Goal: Information Seeking & Learning: Learn about a topic

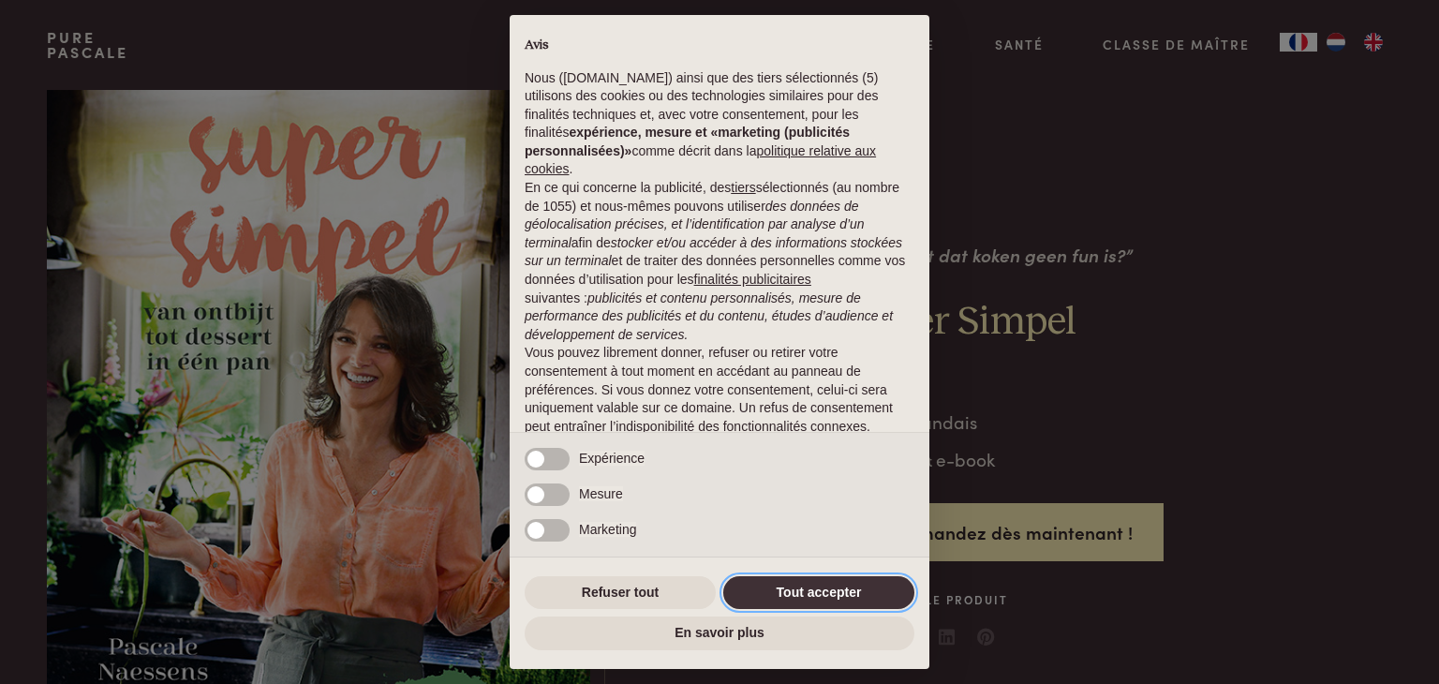
click at [863, 585] on button "Tout accepter" at bounding box center [818, 593] width 191 height 34
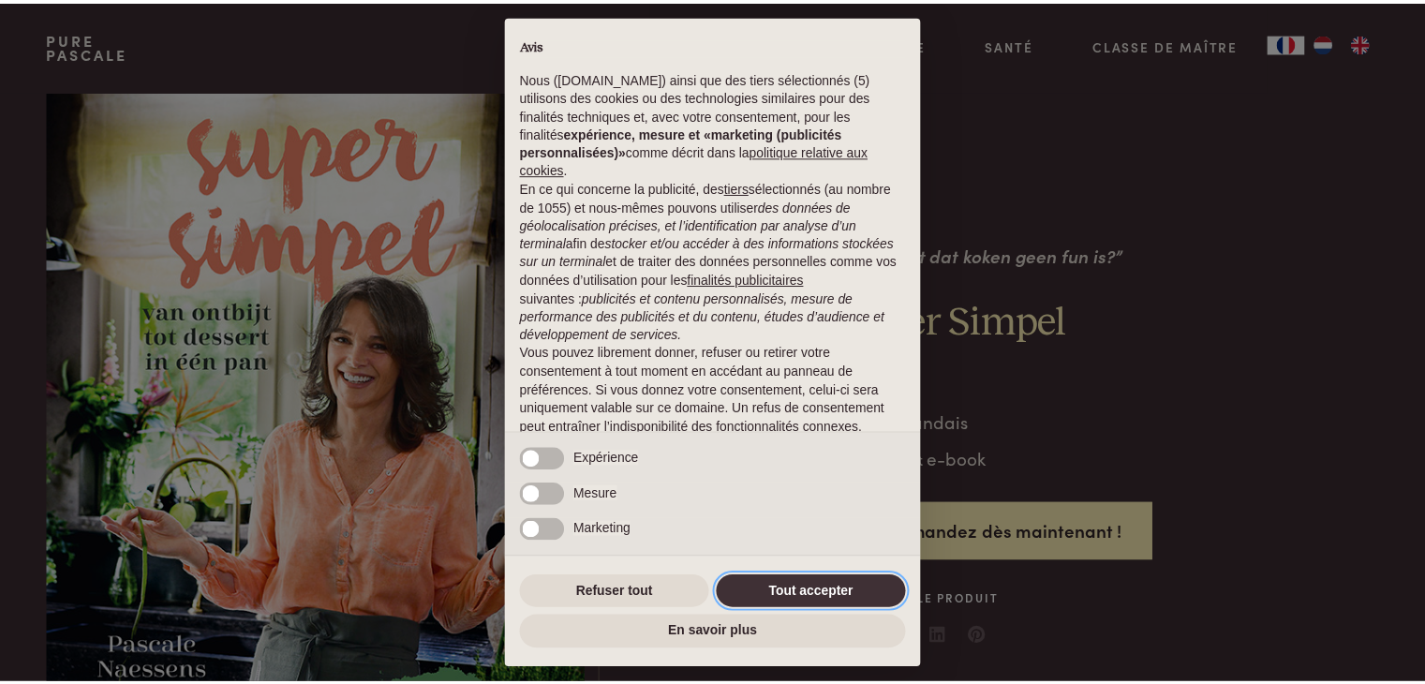
scroll to position [88, 0]
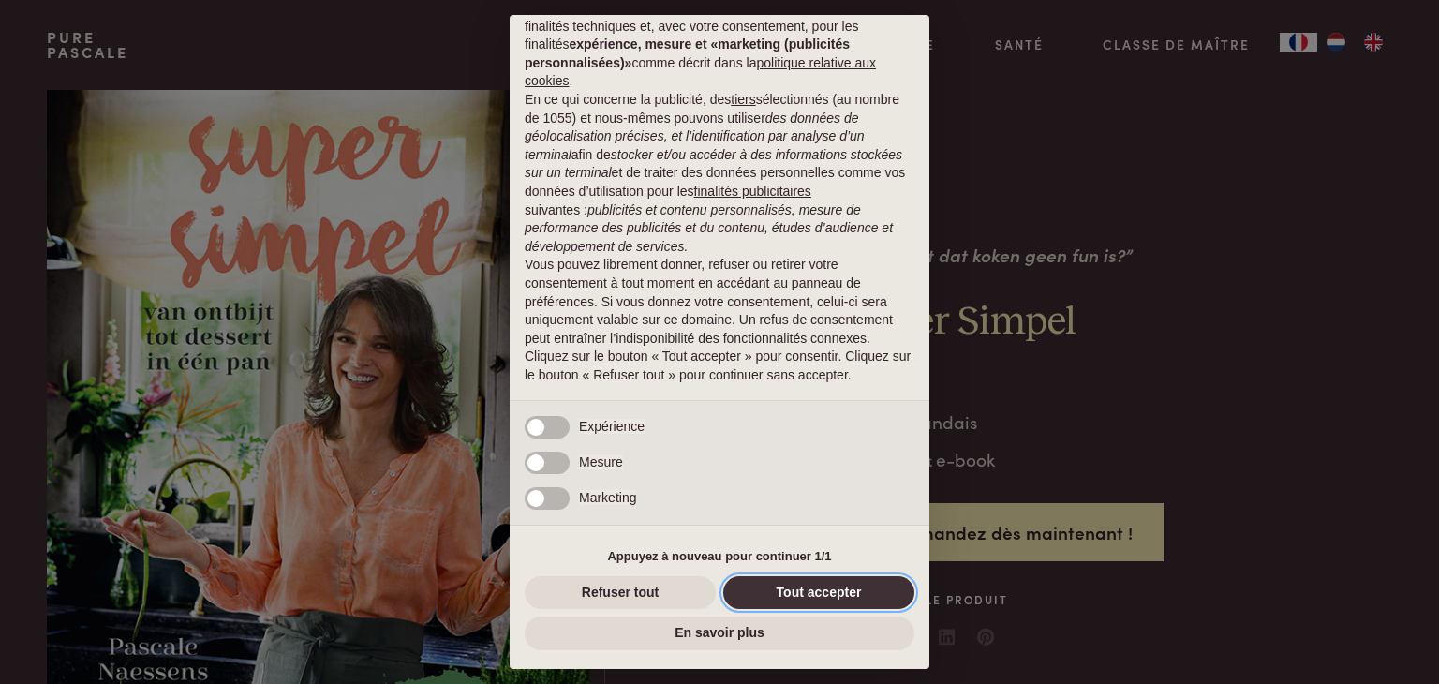
click at [824, 588] on button "Tout accepter" at bounding box center [818, 593] width 191 height 34
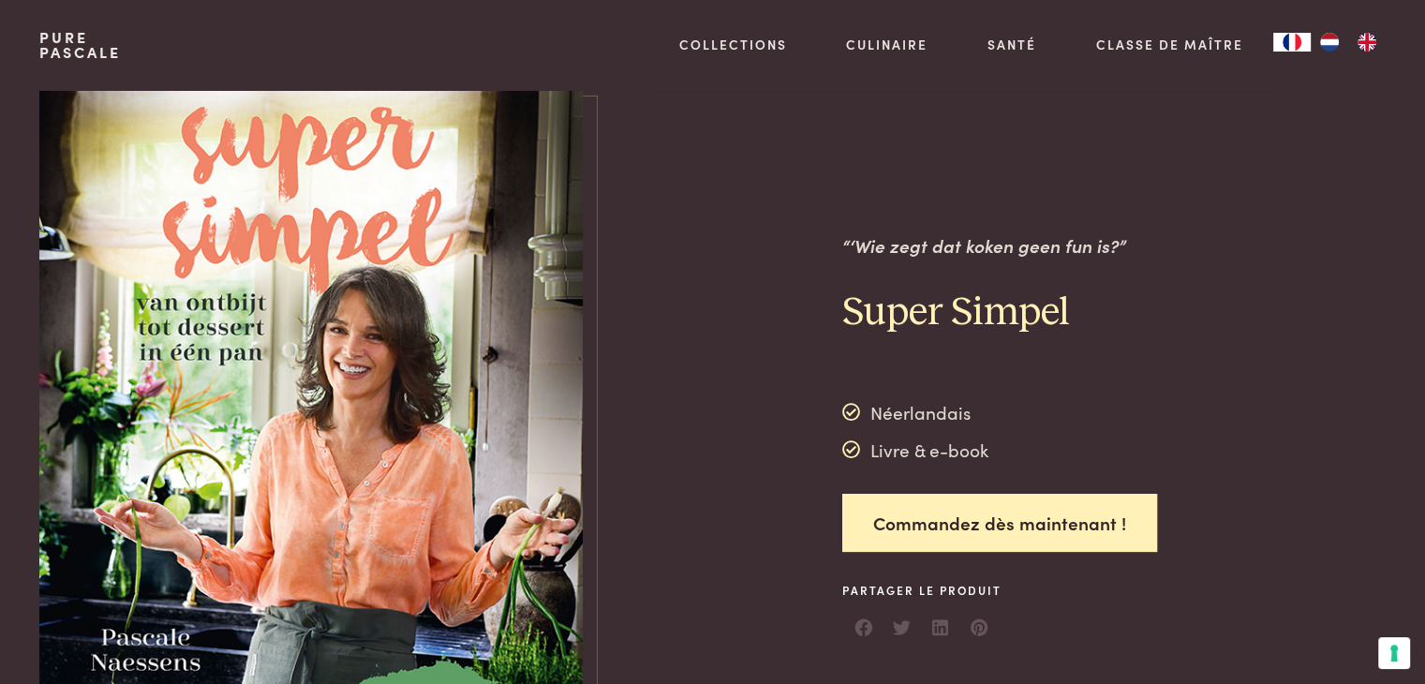
scroll to position [0, 0]
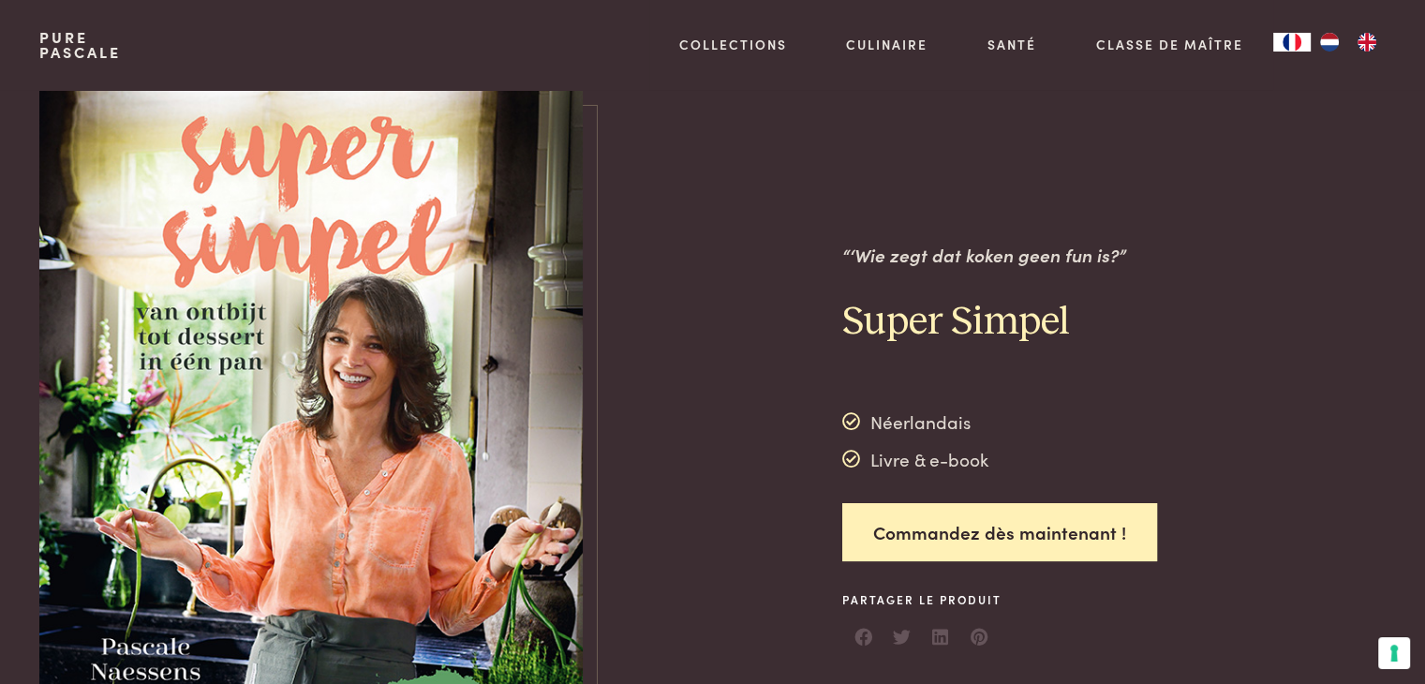
click at [953, 420] on div "Néerlandais" at bounding box center [915, 422] width 146 height 28
click at [335, 299] on img at bounding box center [310, 446] width 543 height 712
